Goal: Transaction & Acquisition: Purchase product/service

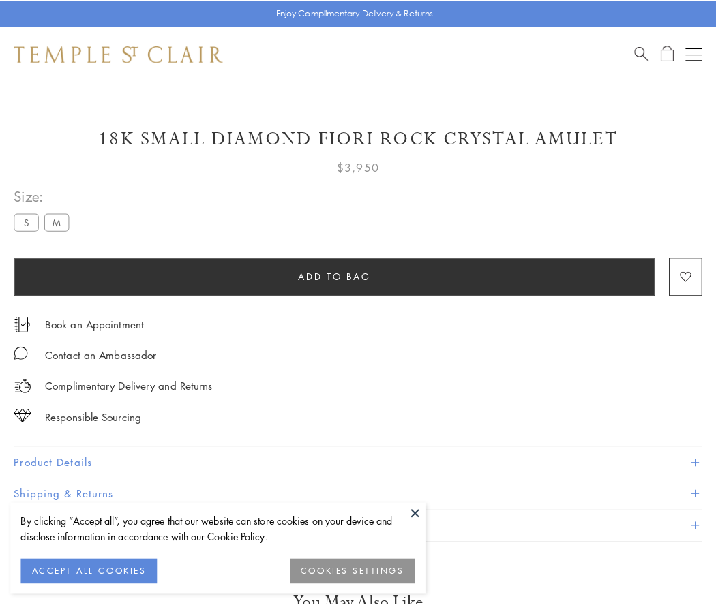
scroll to position [80, 0]
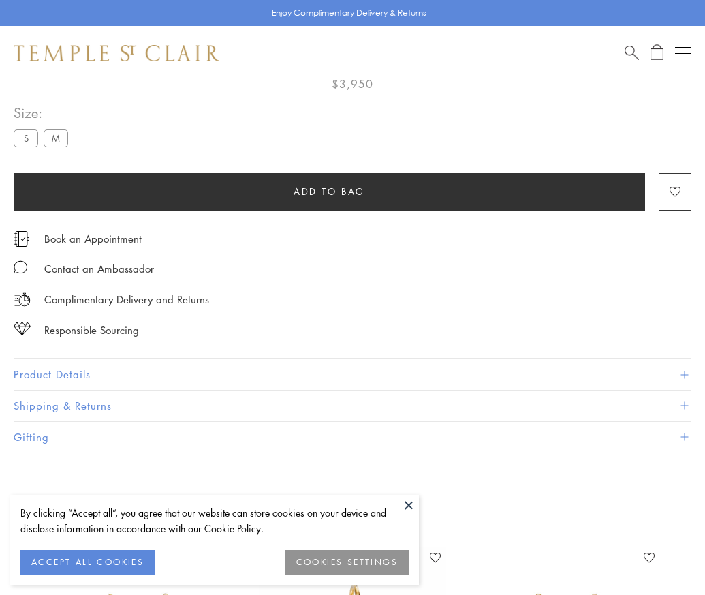
click at [329, 191] on span "Add to bag" at bounding box center [330, 191] width 72 height 15
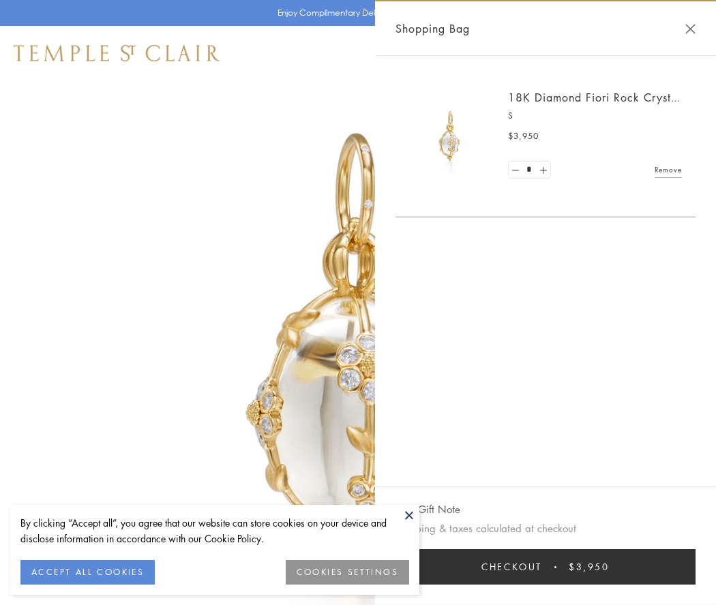
click at [545, 567] on button "Checkout $3,950" at bounding box center [545, 566] width 300 height 35
